Goal: Information Seeking & Learning: Learn about a topic

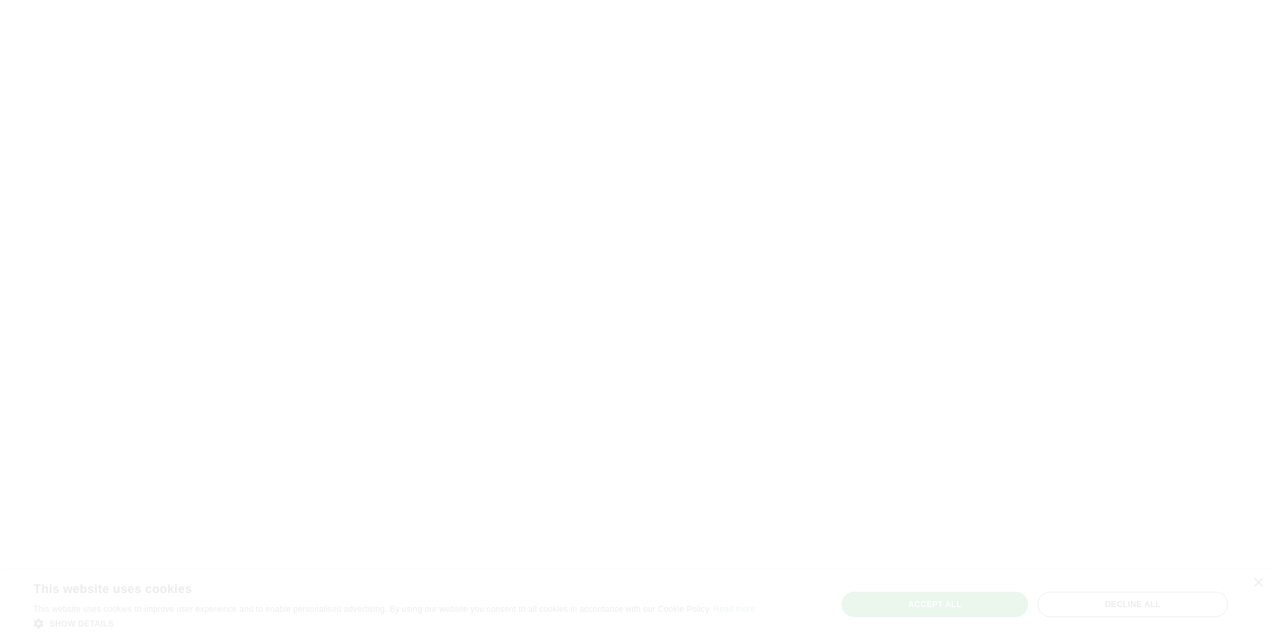
scroll to position [336, 0]
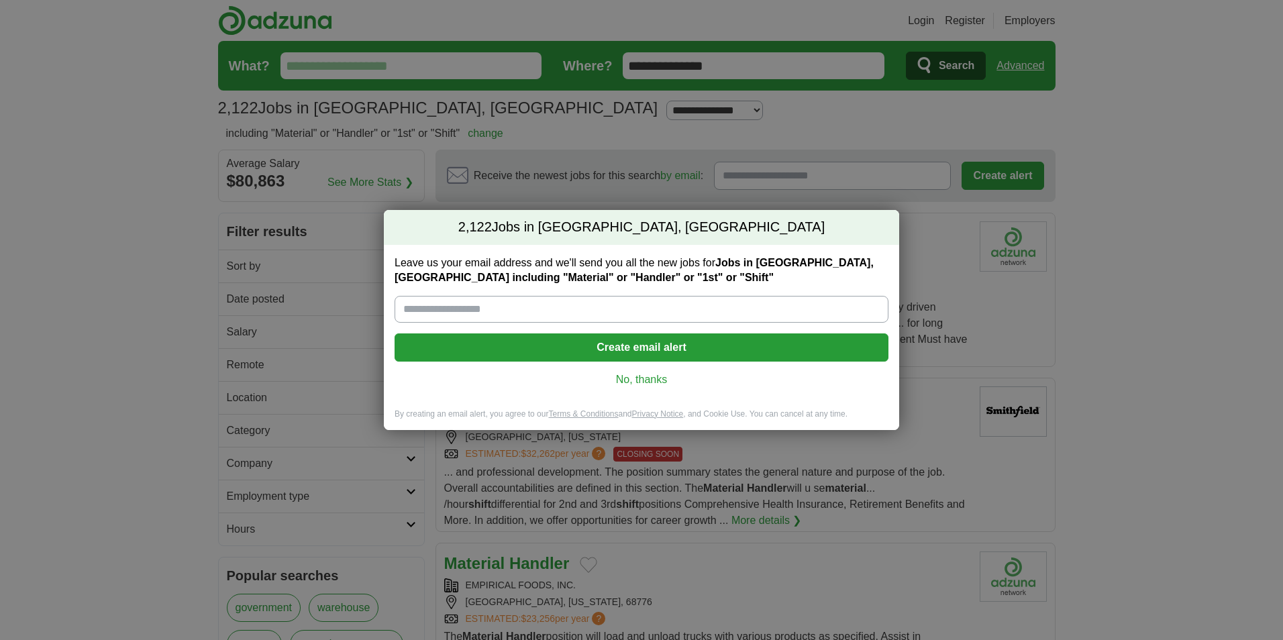
click at [91, 198] on div "2,122 Jobs in [GEOGRAPHIC_DATA], [GEOGRAPHIC_DATA] Leave us your email address …" at bounding box center [641, 320] width 1283 height 640
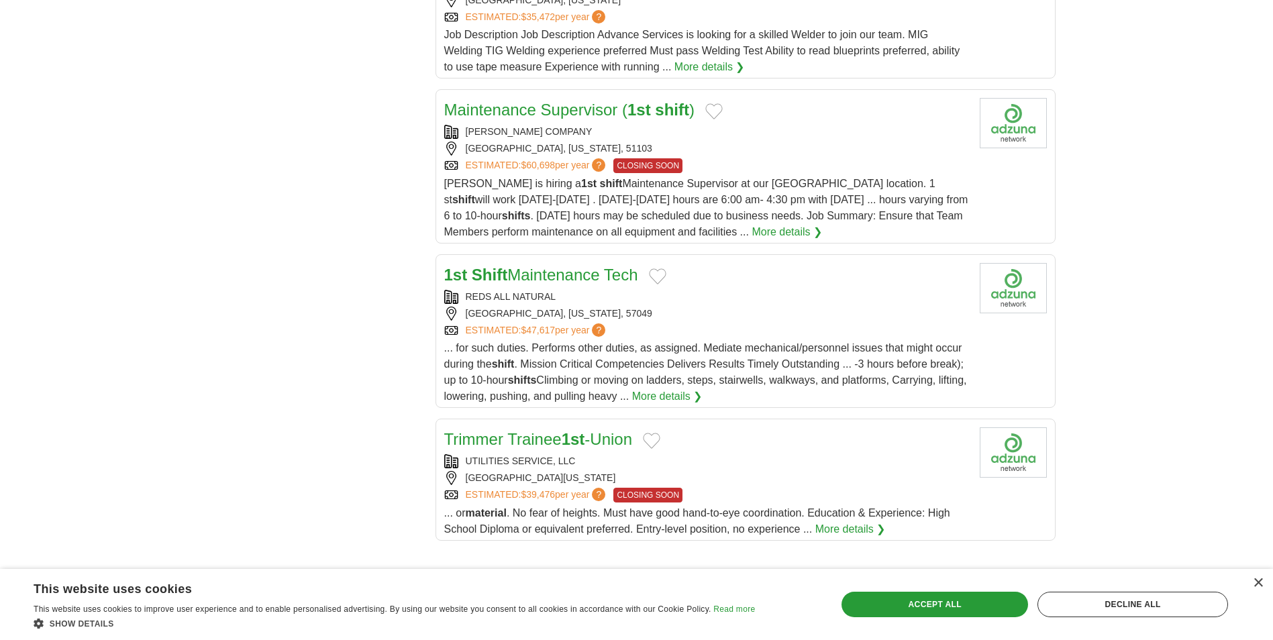
scroll to position [1477, 0]
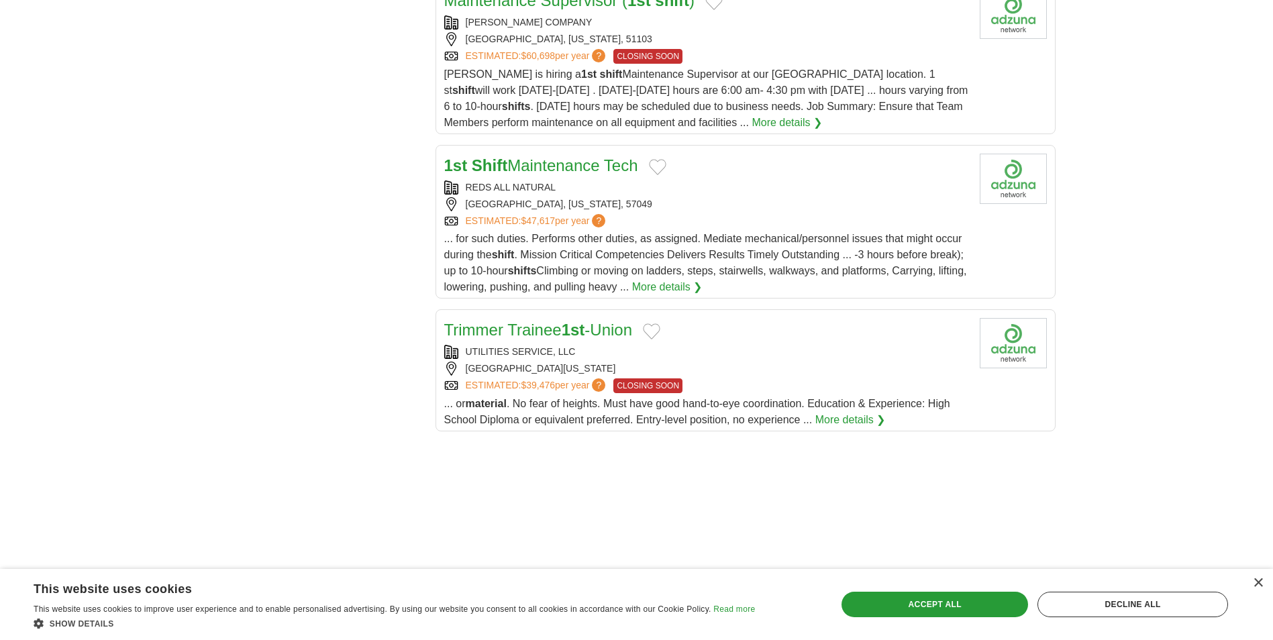
click at [860, 421] on link "More details ❯" at bounding box center [850, 420] width 70 height 16
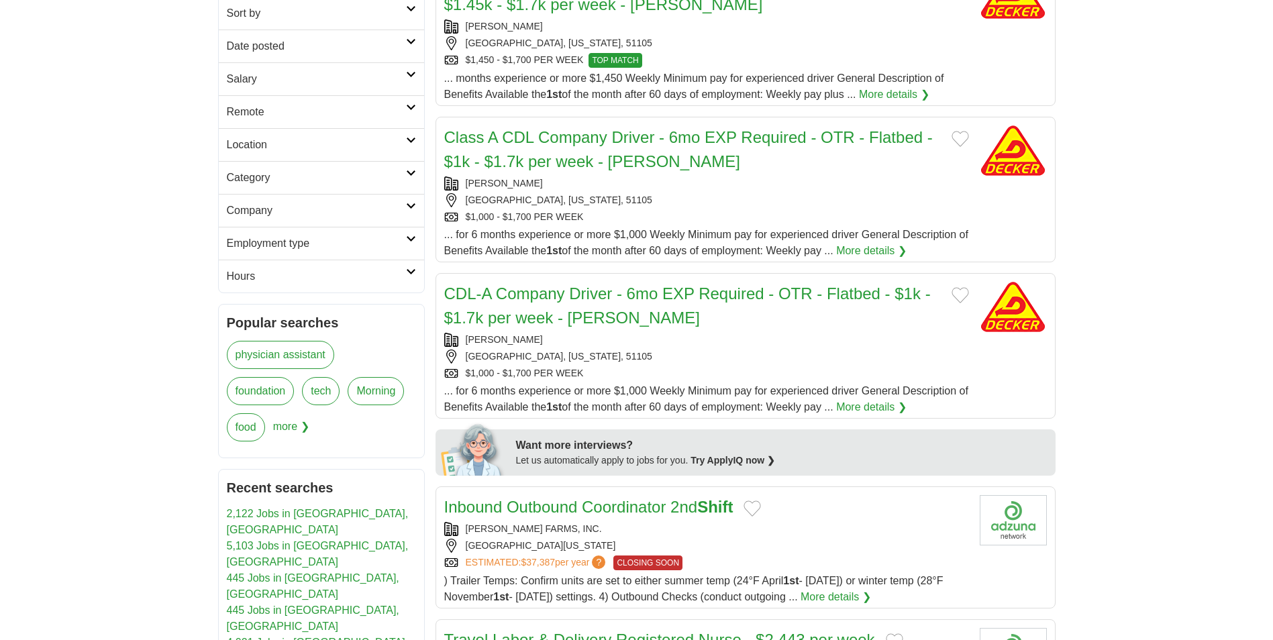
scroll to position [336, 0]
